Goal: Navigation & Orientation: Find specific page/section

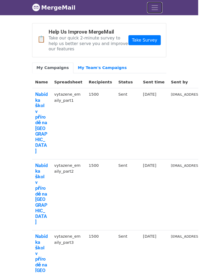
click at [155, 5] on span "Toggle navigation" at bounding box center [157, 8] width 8 height 8
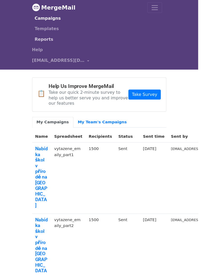
click at [45, 40] on link "Reports" at bounding box center [99, 40] width 129 height 11
